Goal: Check status: Check status

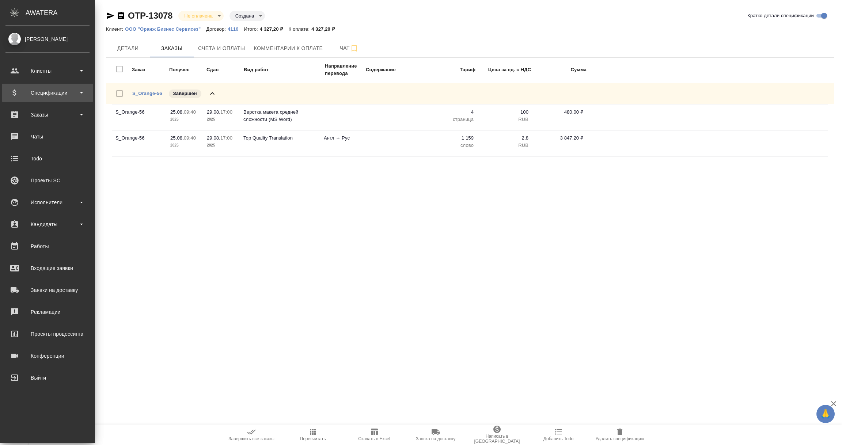
click at [31, 87] on div "Спецификации" at bounding box center [47, 92] width 84 height 11
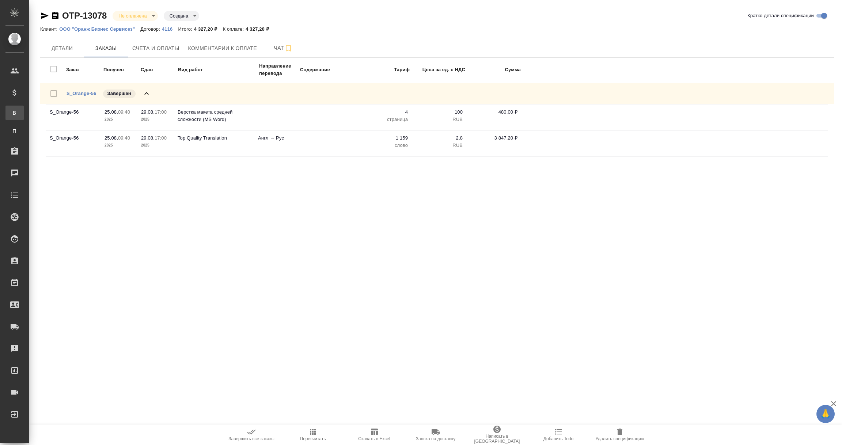
click at [11, 115] on div "Все спецификации" at bounding box center [5, 112] width 11 height 7
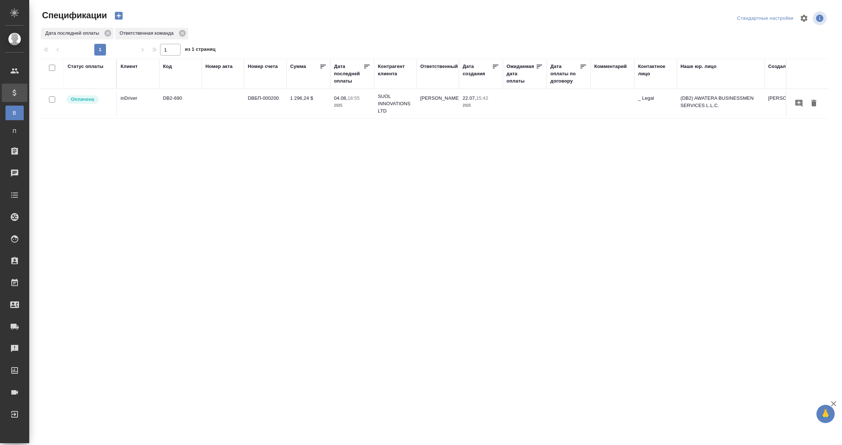
click at [135, 68] on div "Клиент" at bounding box center [129, 66] width 17 height 7
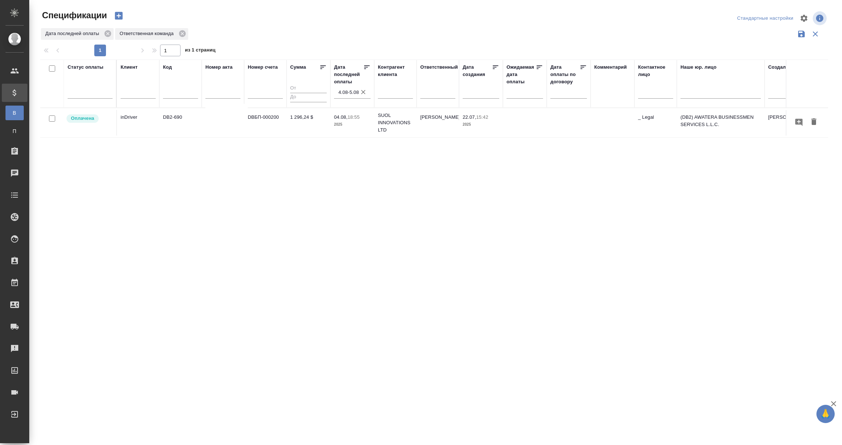
click at [348, 94] on input "4.08-5.08" at bounding box center [354, 92] width 32 height 10
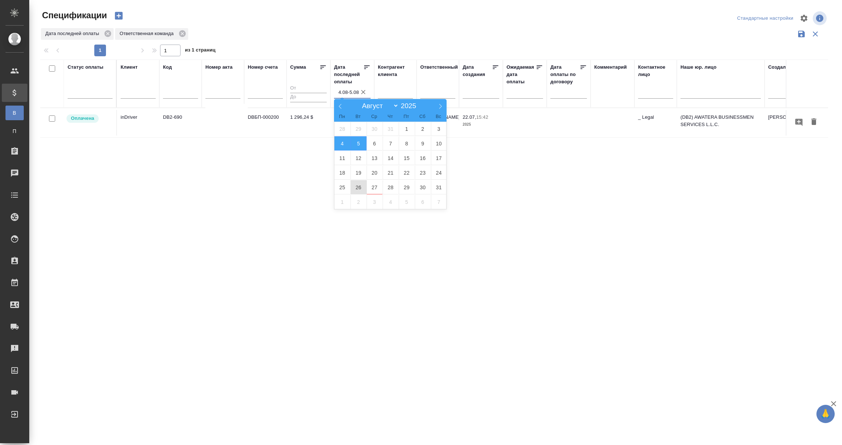
click at [357, 187] on span "26" at bounding box center [358, 187] width 16 height 14
click at [372, 186] on span "27" at bounding box center [374, 187] width 16 height 14
type div "2025-08-25T21:00:00.000Z — 2025-08-26T21:00:00.000Z"
type input "26.08-27.08"
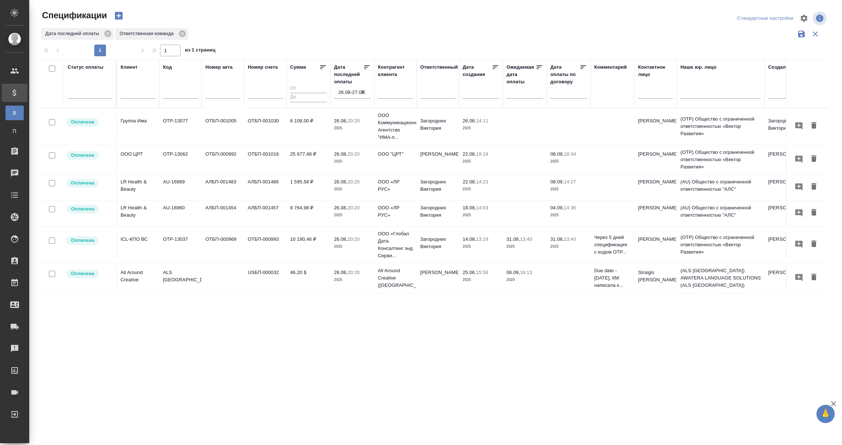
click at [183, 380] on div ".cls-1 fill:#fff; AWATERA Vorobyova Ekaterina Клиенты Спецификации В Все специф…" at bounding box center [421, 222] width 842 height 445
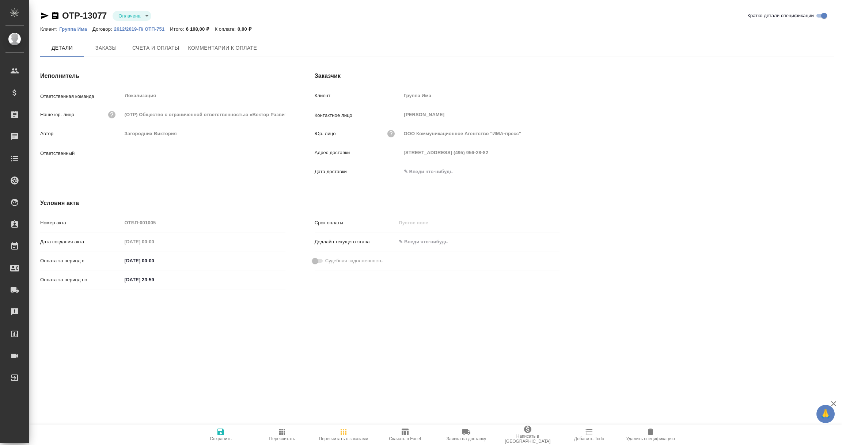
type input "Загородних Виктория"
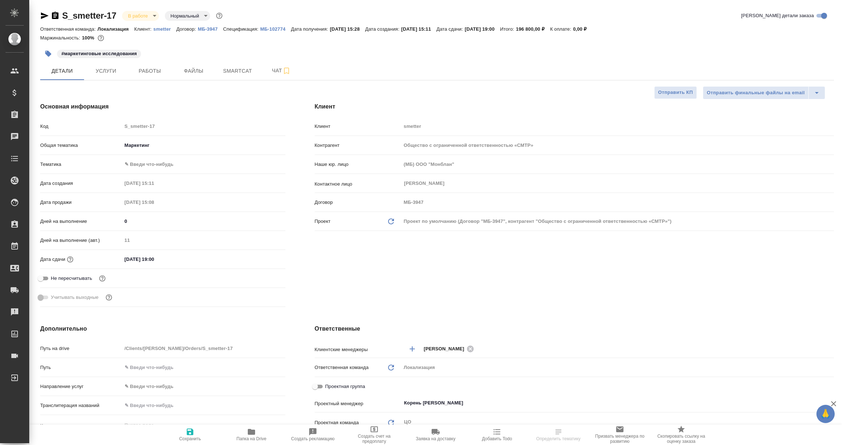
select select "RU"
click at [274, 27] on p "МБ-102774" at bounding box center [275, 28] width 31 height 5
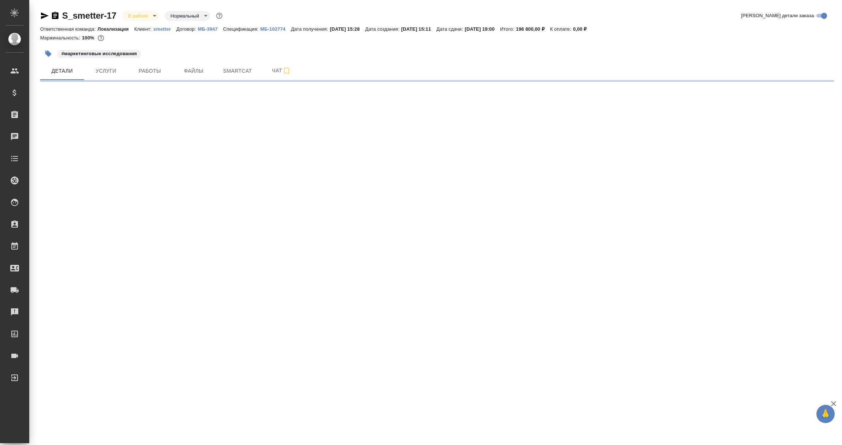
select select "RU"
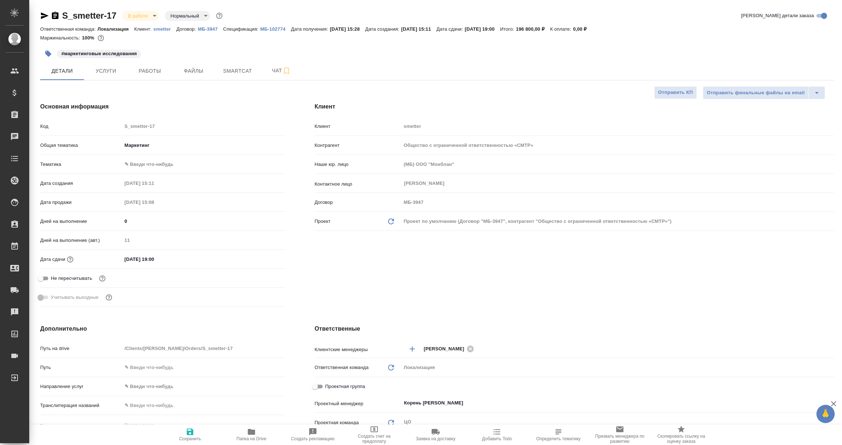
type textarea "x"
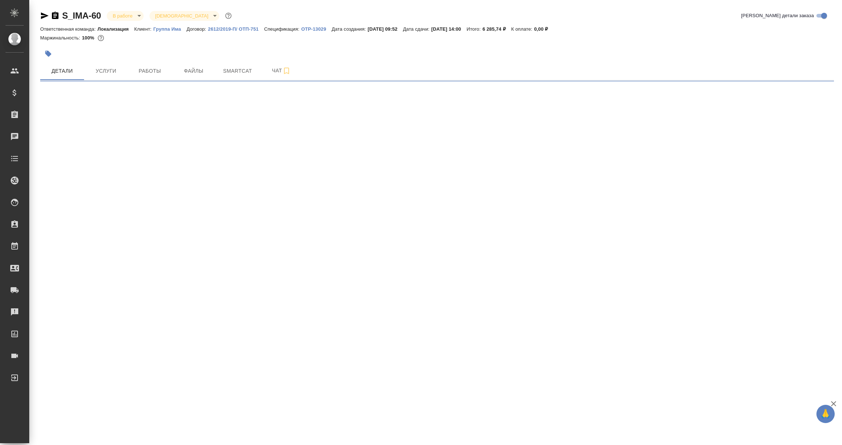
select select "RU"
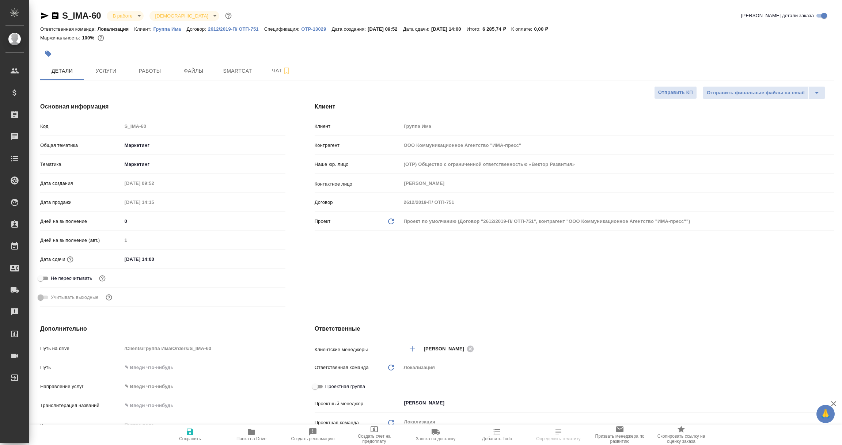
type textarea "x"
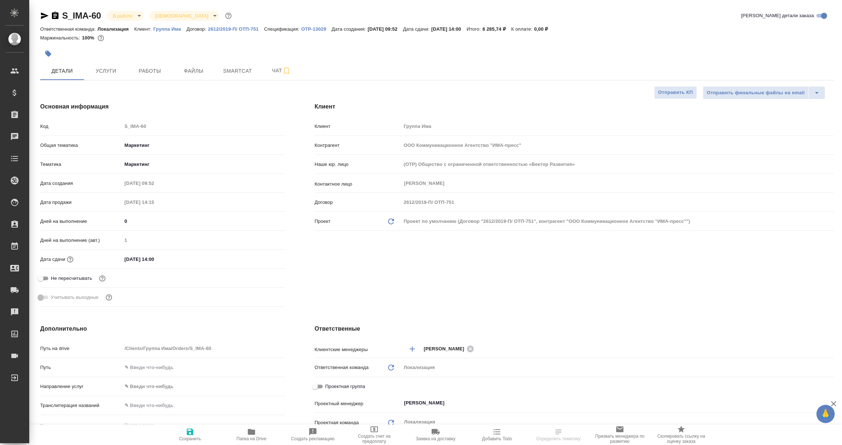
type textarea "x"
click at [306, 29] on p "OTP-13029" at bounding box center [316, 28] width 30 height 5
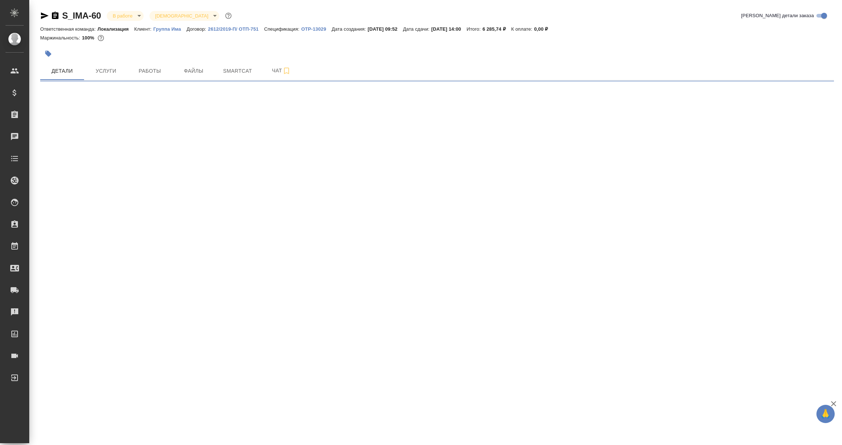
select select "RU"
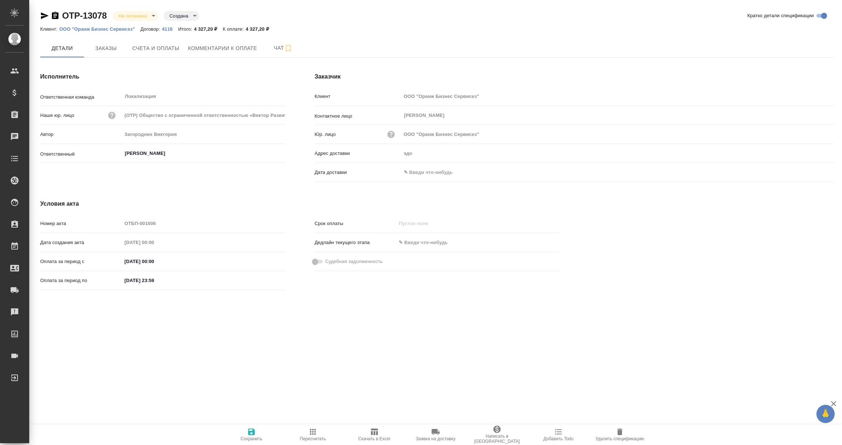
click at [424, 168] on input "text" at bounding box center [433, 172] width 64 height 11
click at [812, 169] on icon "button" at bounding box center [812, 171] width 7 height 7
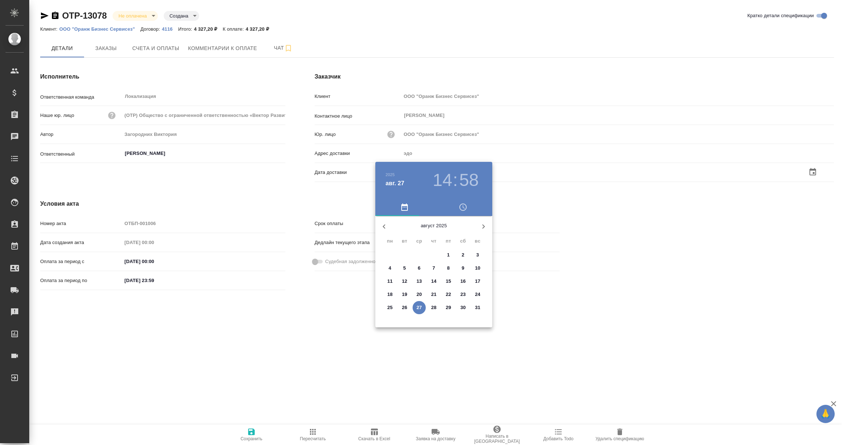
click at [418, 305] on p "27" at bounding box center [418, 307] width 5 height 7
type input "27.08.2025 14:58"
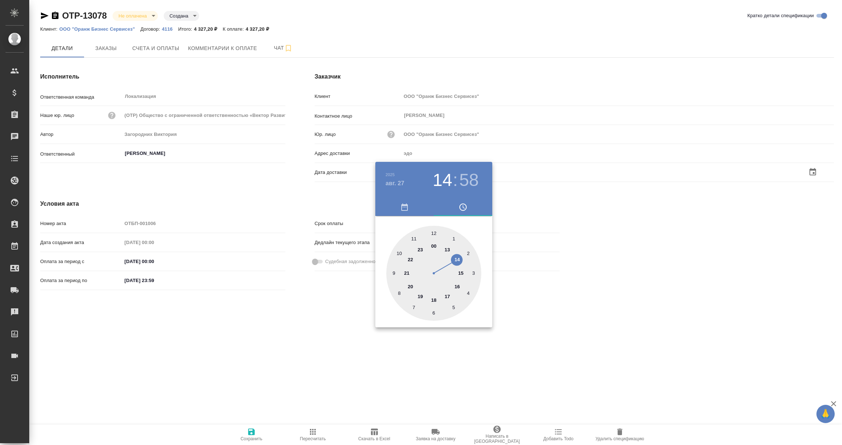
click at [389, 355] on div at bounding box center [421, 222] width 842 height 445
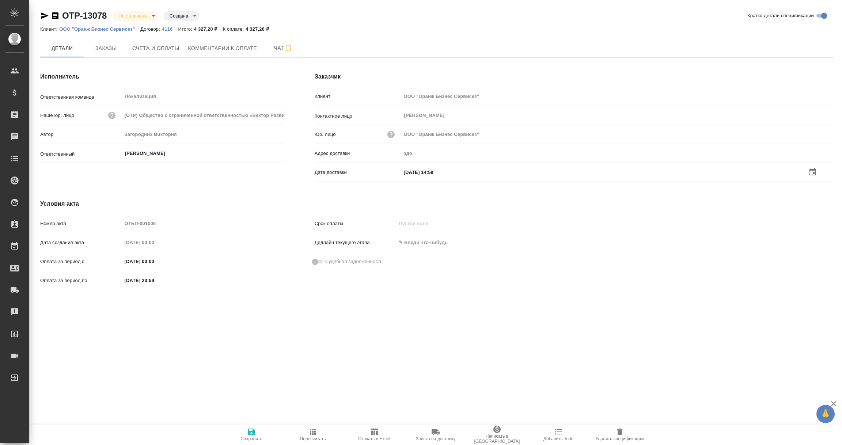
click at [247, 431] on icon "button" at bounding box center [251, 431] width 9 height 9
click at [434, 165] on div "Дата доставки" at bounding box center [574, 171] width 519 height 13
type input "[PERSON_NAME]"
click at [446, 171] on input "text" at bounding box center [433, 171] width 64 height 11
click at [815, 170] on icon "button" at bounding box center [812, 171] width 7 height 7
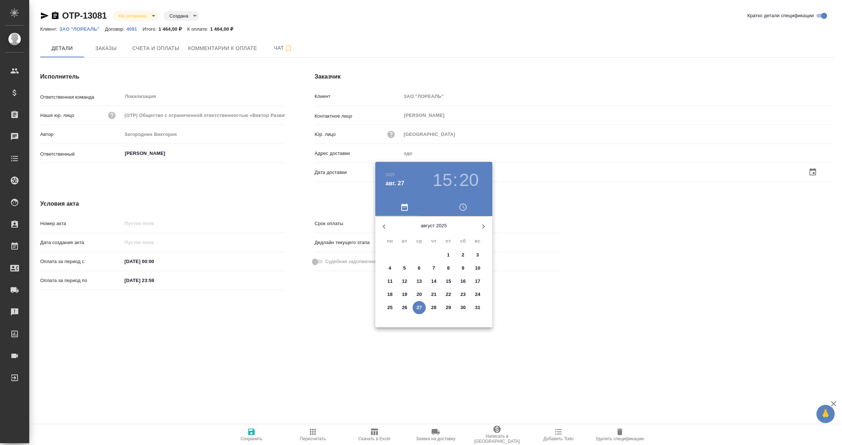
click at [418, 304] on p "27" at bounding box center [418, 307] width 5 height 7
type input "[DATE] 15:20"
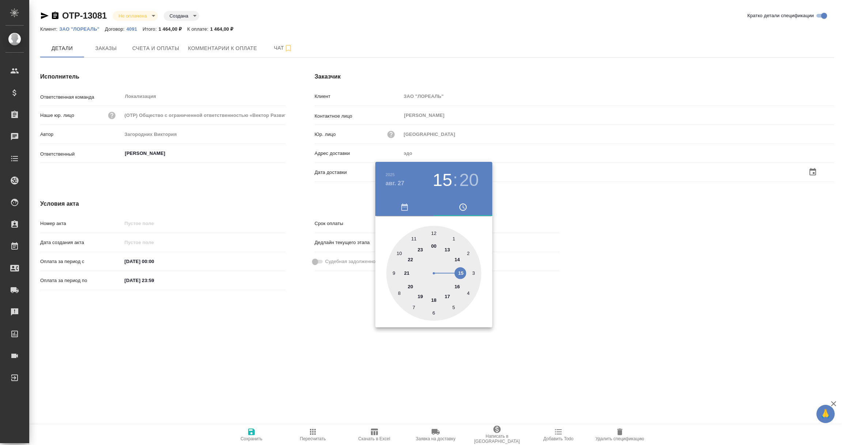
click at [376, 350] on div at bounding box center [421, 222] width 842 height 445
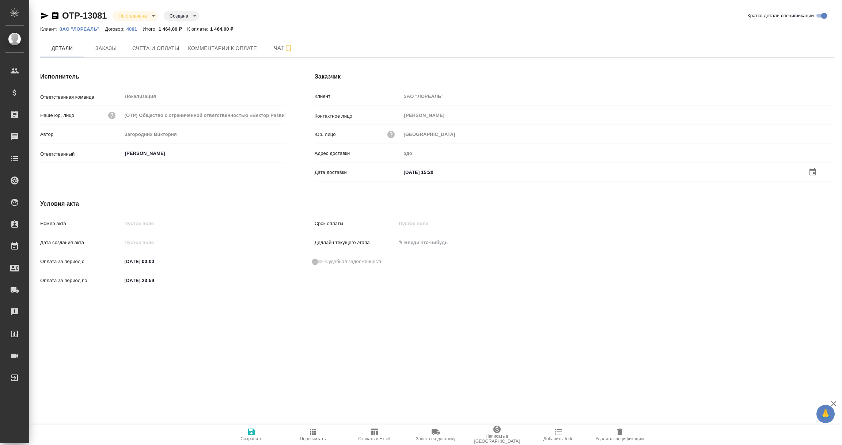
click at [253, 432] on icon "button" at bounding box center [251, 431] width 7 height 7
